Goal: Task Accomplishment & Management: Manage account settings

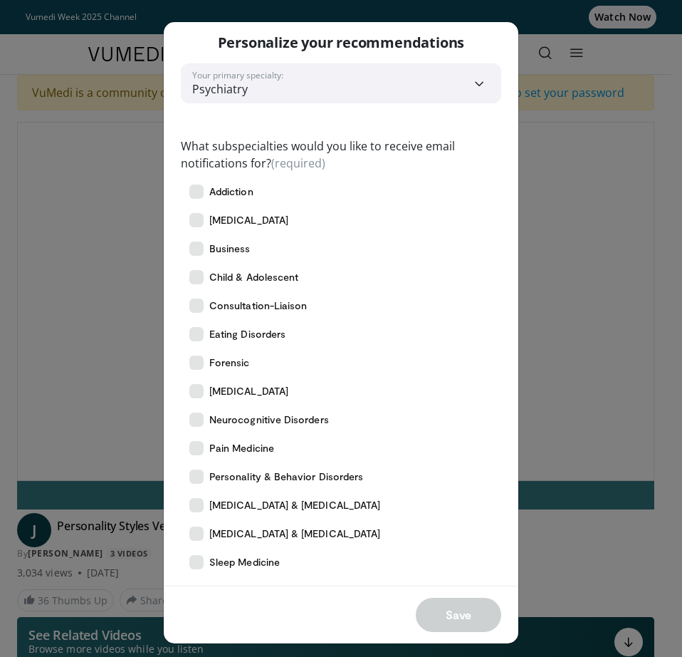
click at [459, 612] on div "Save" at bounding box center [341, 615] width 355 height 58
click at [638, 337] on div "**********" at bounding box center [341, 328] width 682 height 657
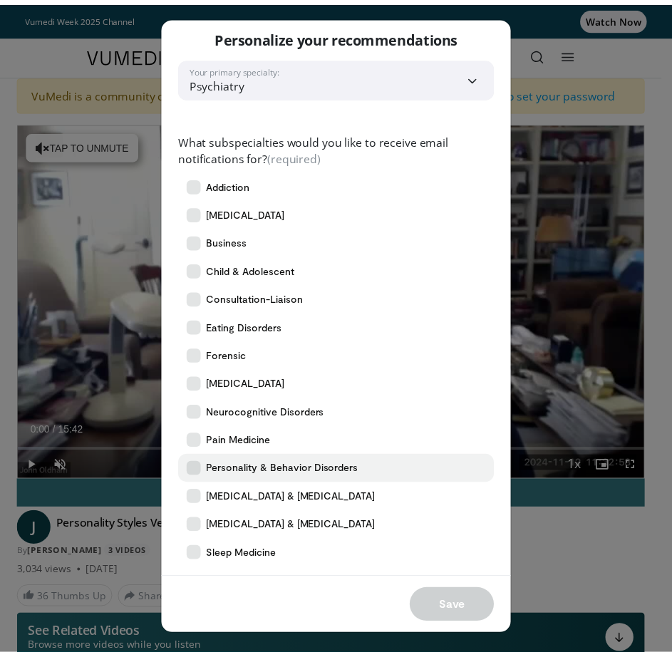
scroll to position [9, 0]
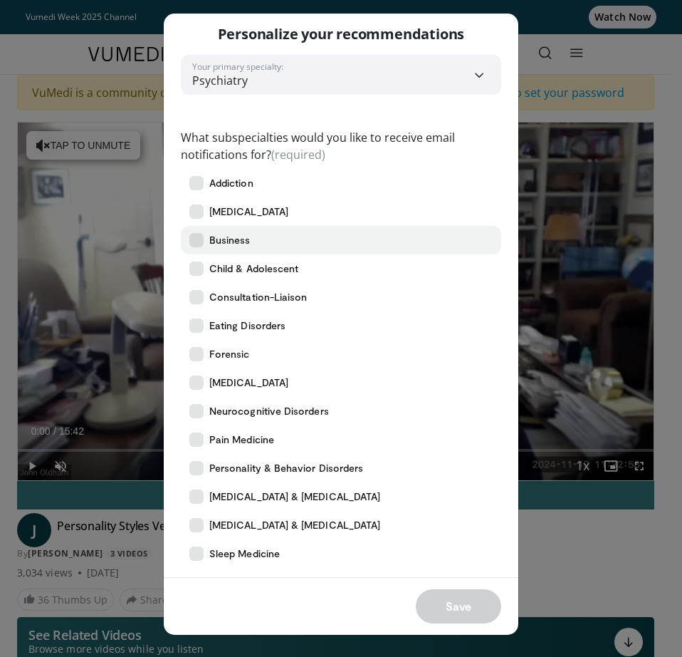
click at [192, 240] on icon at bounding box center [196, 240] width 14 height 14
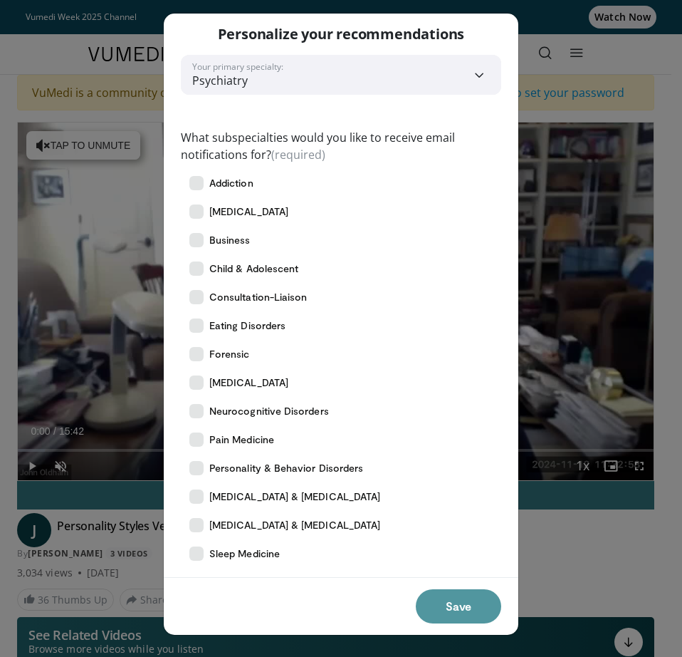
click at [448, 599] on button "Save" at bounding box center [458, 606] width 85 height 34
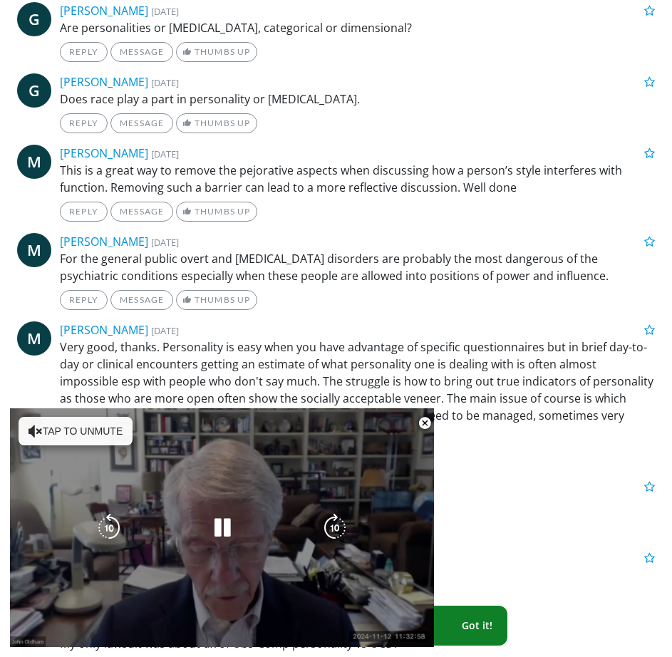
scroll to position [356, 0]
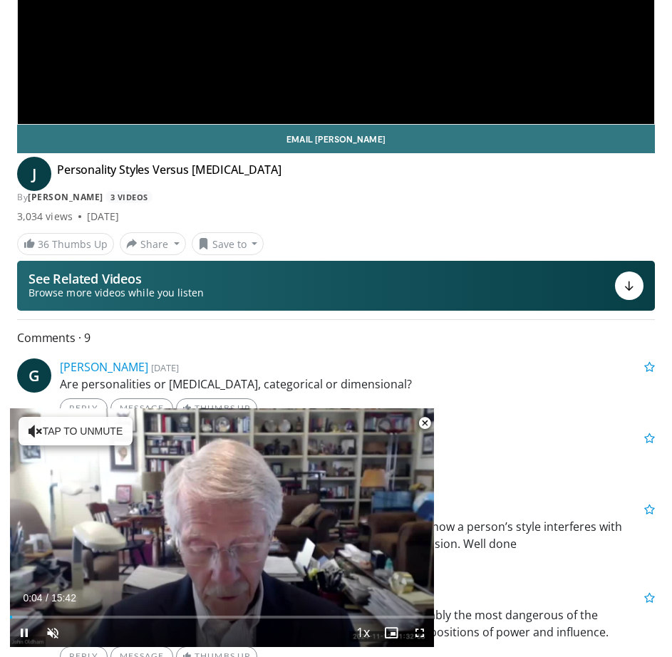
click at [423, 424] on span "Video Player" at bounding box center [424, 423] width 28 height 28
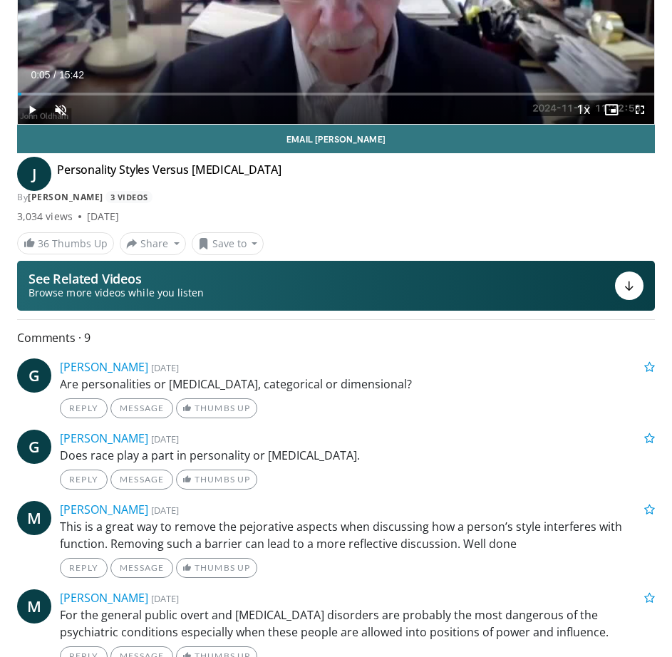
scroll to position [712, 0]
